Goal: Task Accomplishment & Management: Complete application form

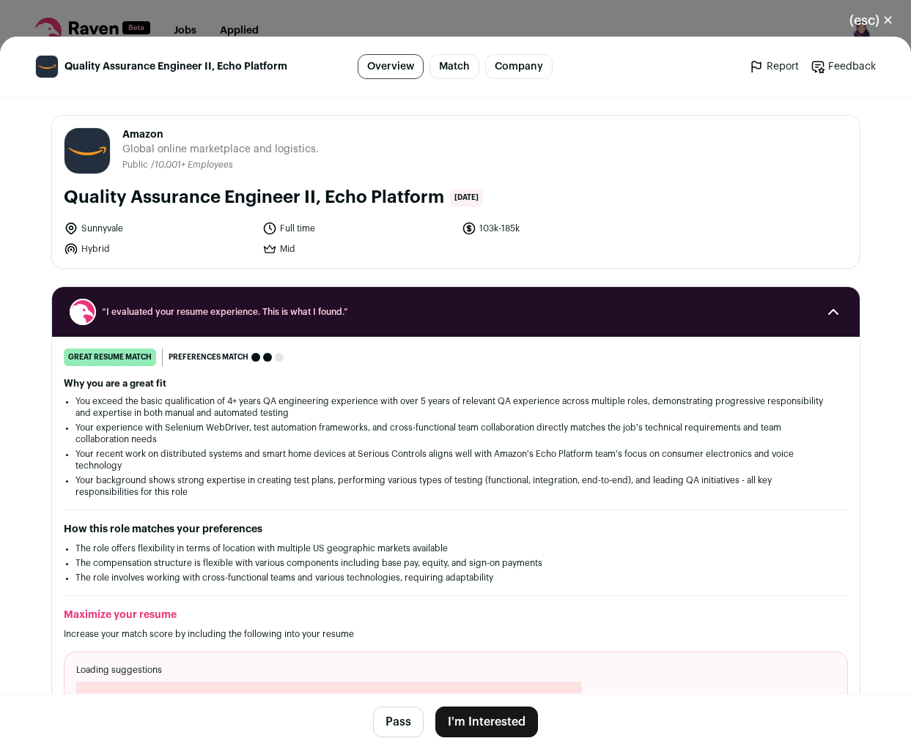
click at [485, 722] on button "I'm Interested" at bounding box center [486, 722] width 103 height 31
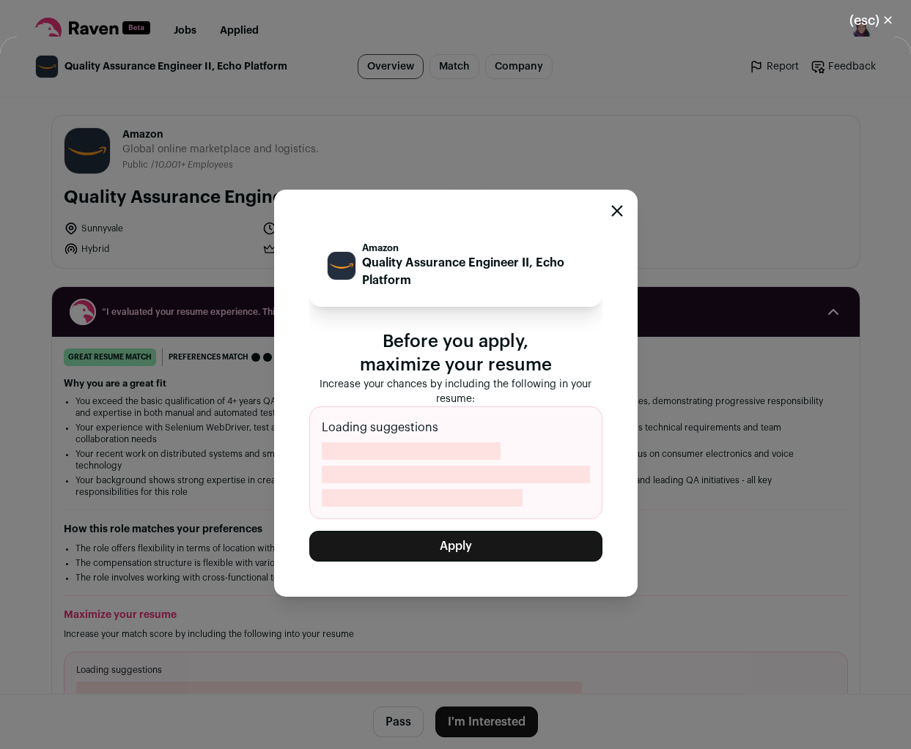
click at [452, 549] on button "Apply" at bounding box center [455, 546] width 293 height 31
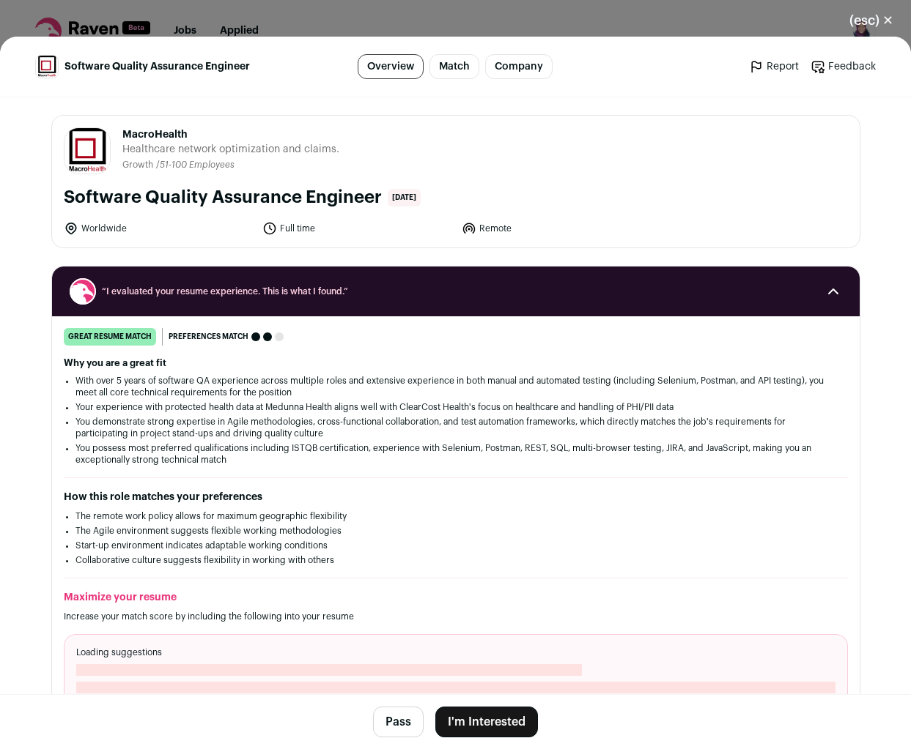
scroll to position [75, 0]
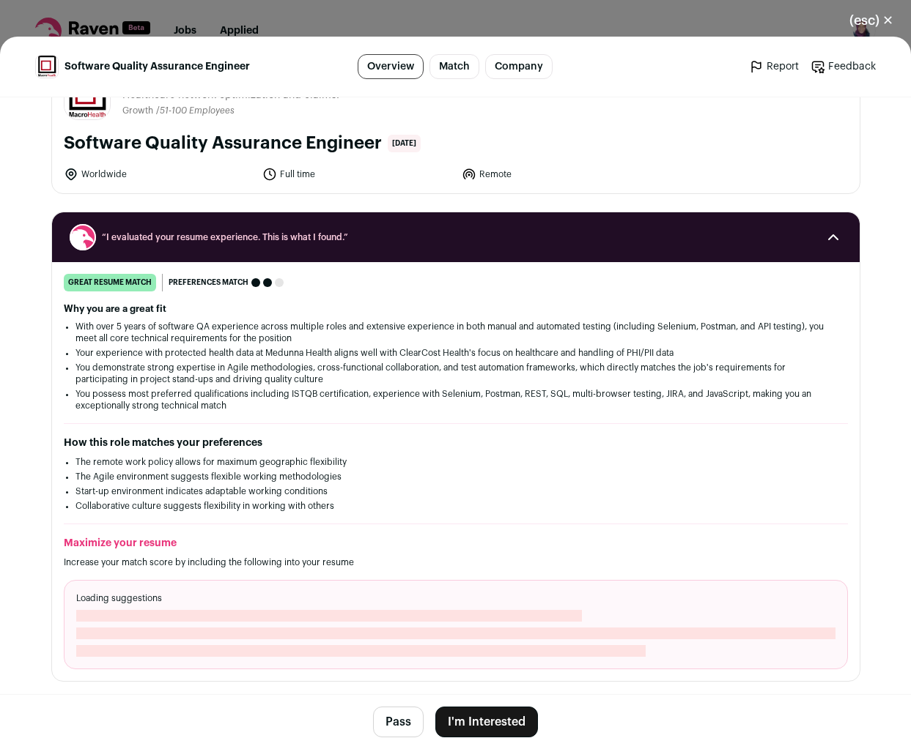
click at [499, 703] on footer "Pass I'm Interested" at bounding box center [455, 722] width 911 height 55
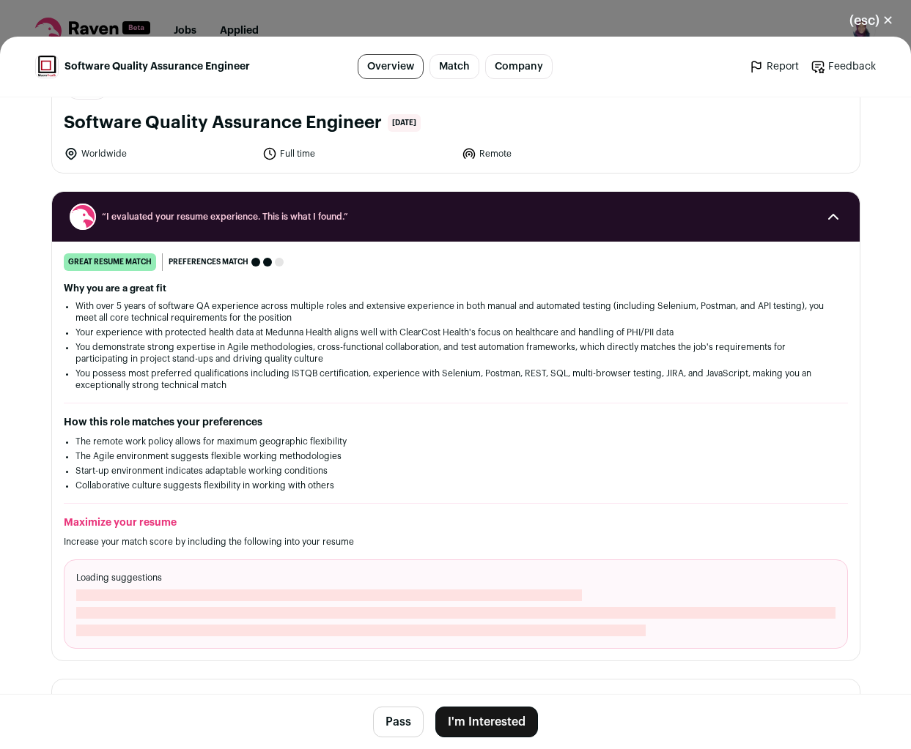
click at [503, 721] on button "I'm Interested" at bounding box center [486, 722] width 103 height 31
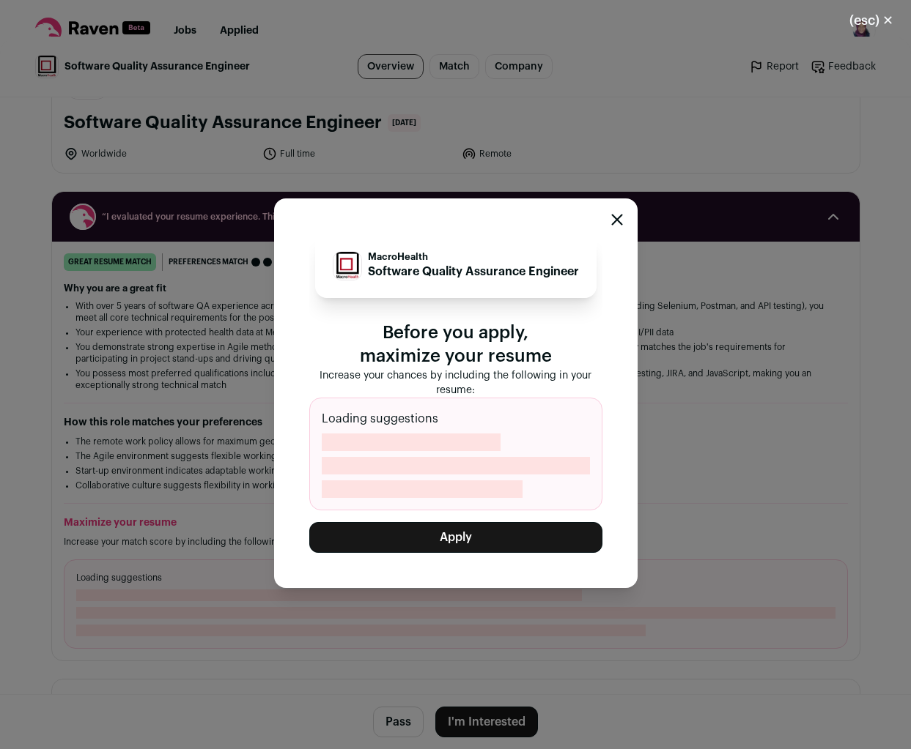
click at [469, 546] on button "Apply" at bounding box center [455, 537] width 293 height 31
